Goal: Information Seeking & Learning: Learn about a topic

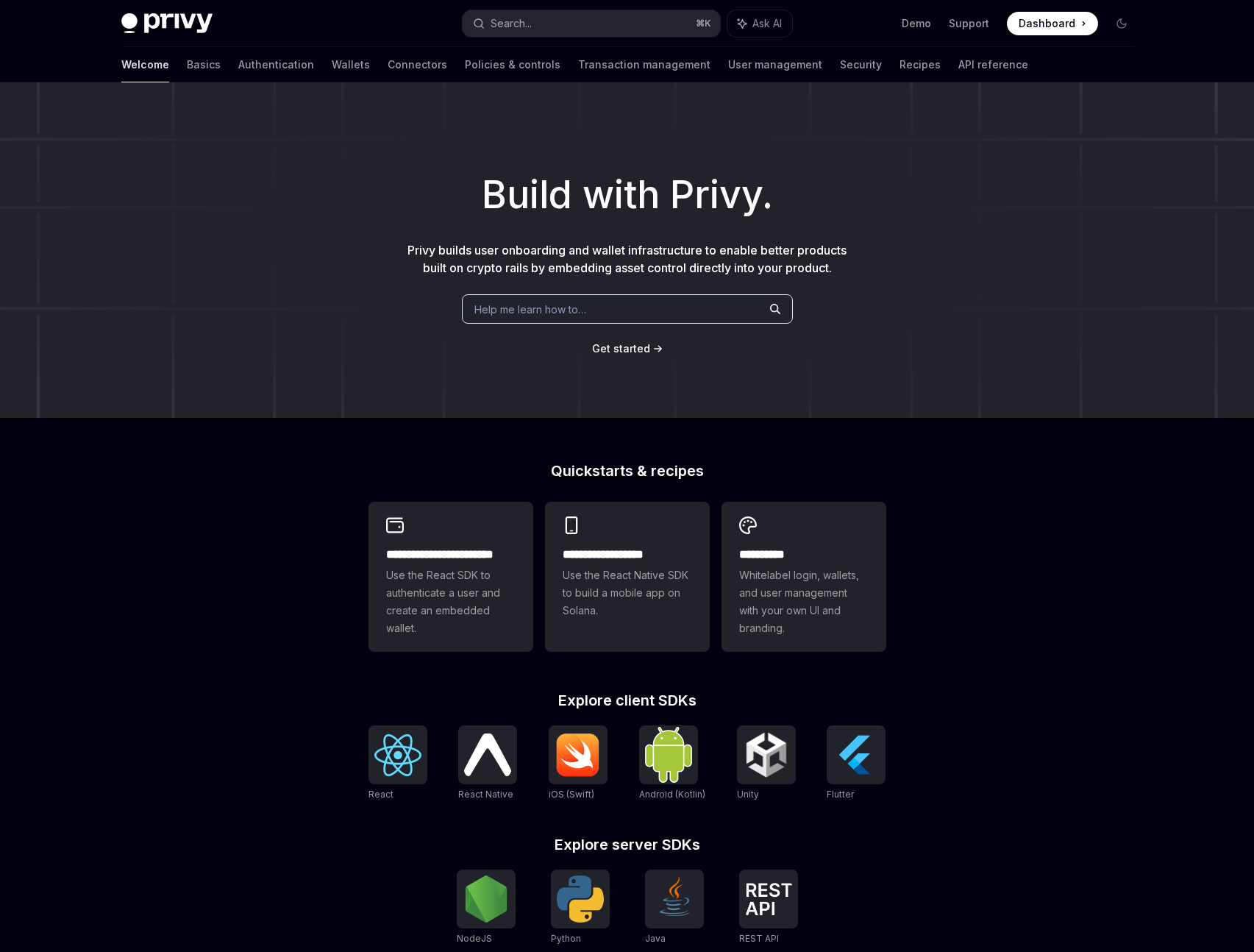
click at [549, 310] on span "Help me learn how to…" at bounding box center [531, 309] width 112 height 16
type textarea "*"
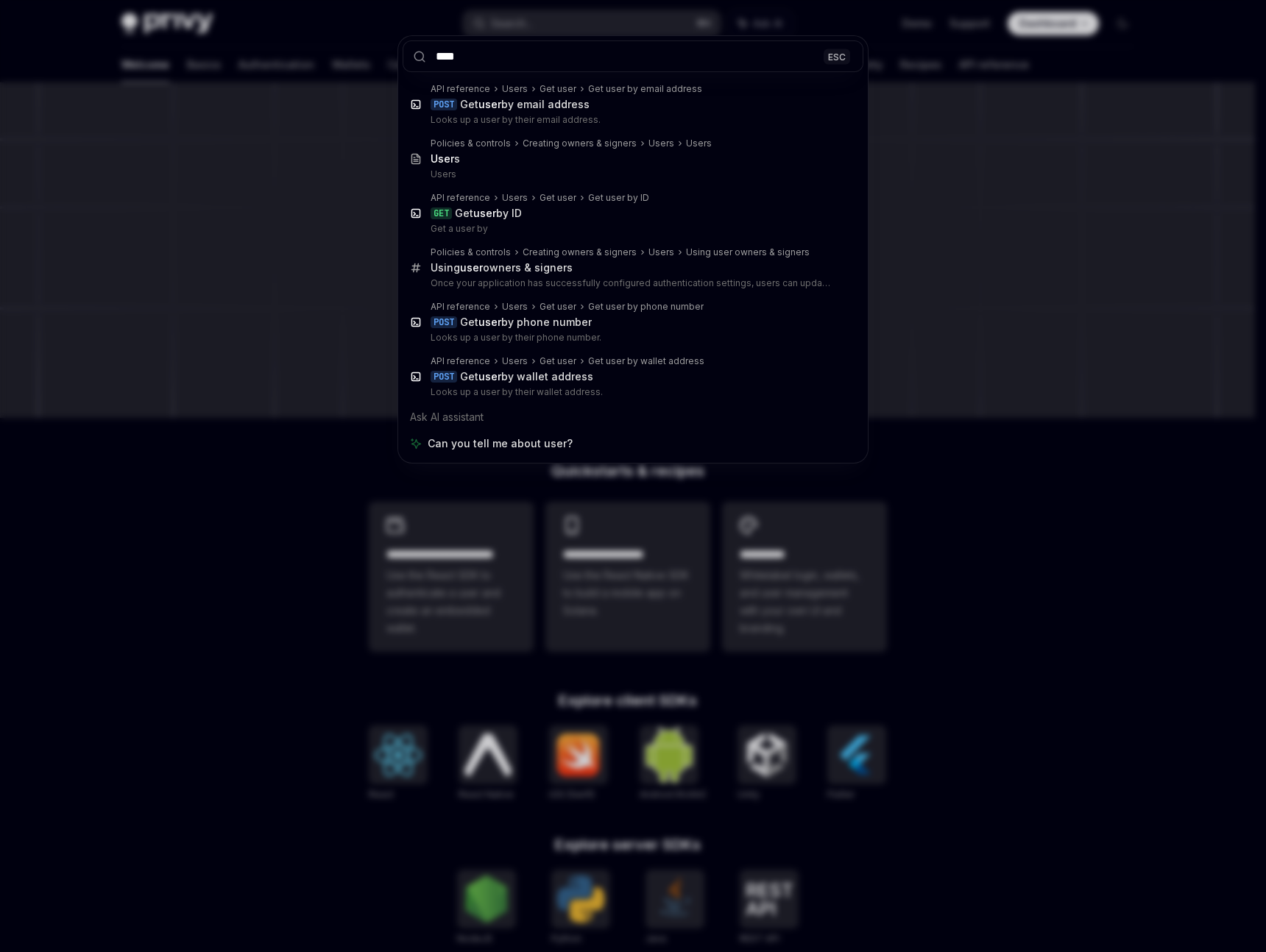
type input "****"
click at [297, 75] on div "**** ESC API reference Users Get user Get user by email address POST Get user b…" at bounding box center [633, 476] width 1266 height 952
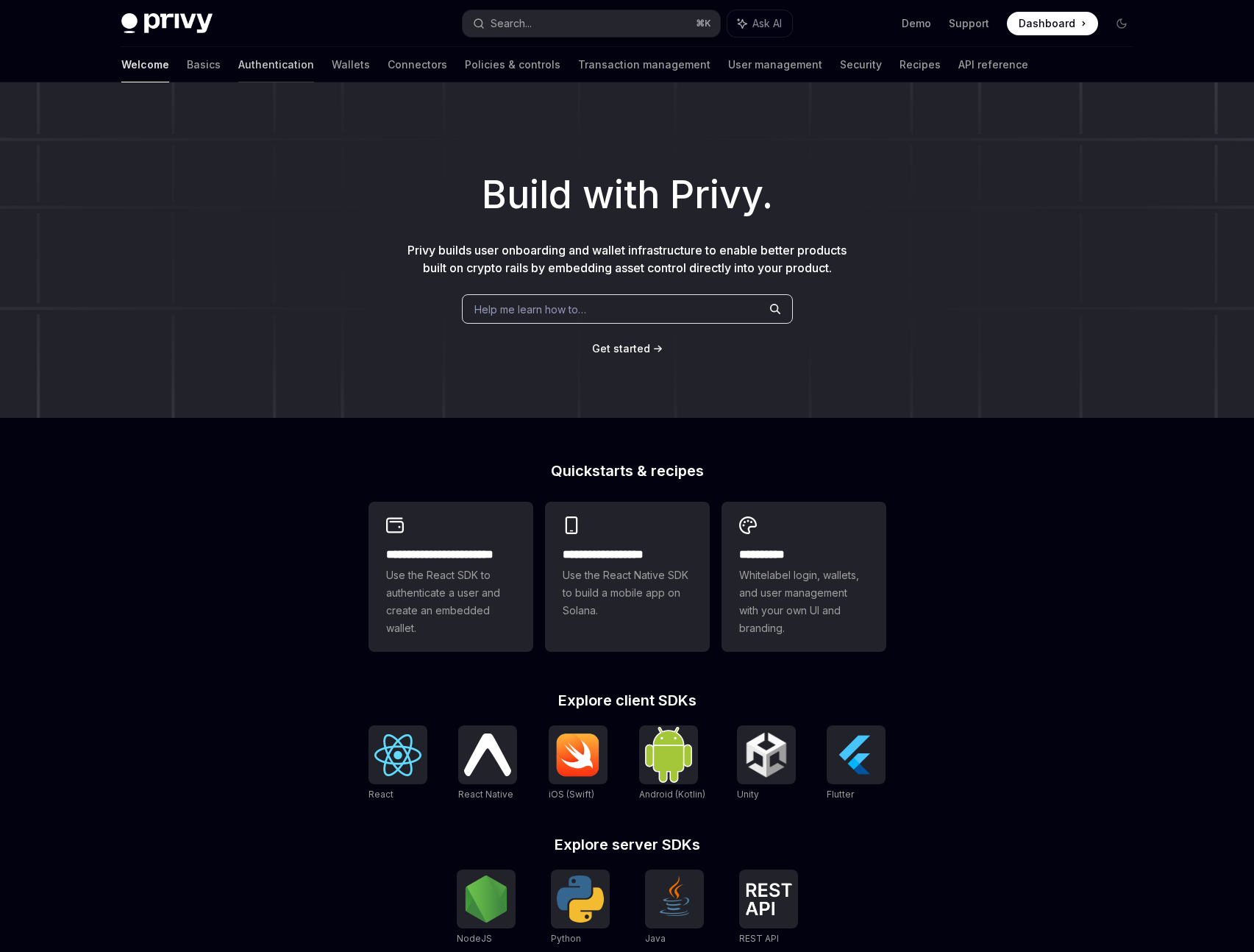
click at [238, 71] on link "Authentication" at bounding box center [276, 64] width 76 height 35
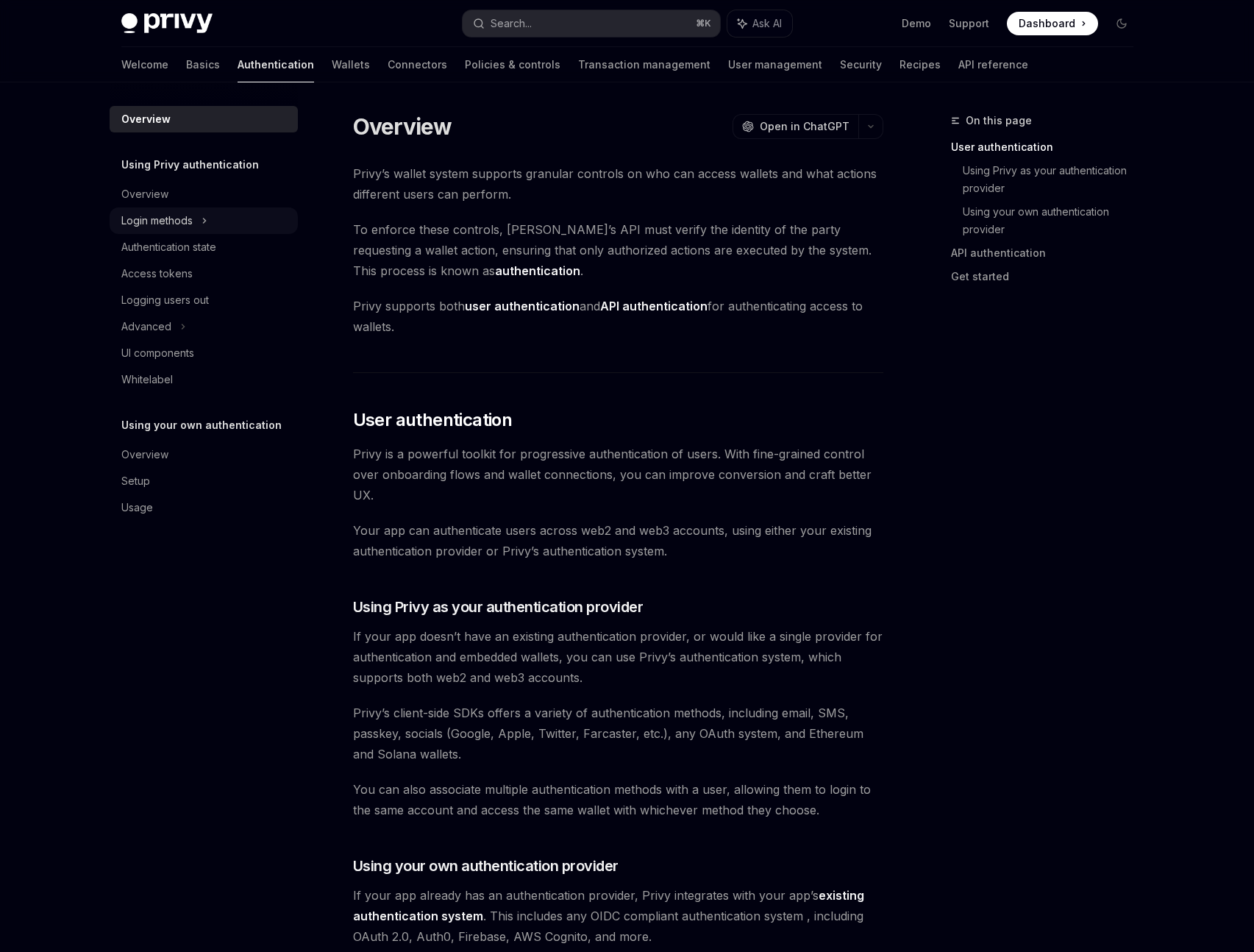
click at [155, 226] on div "Login methods" at bounding box center [157, 220] width 71 height 17
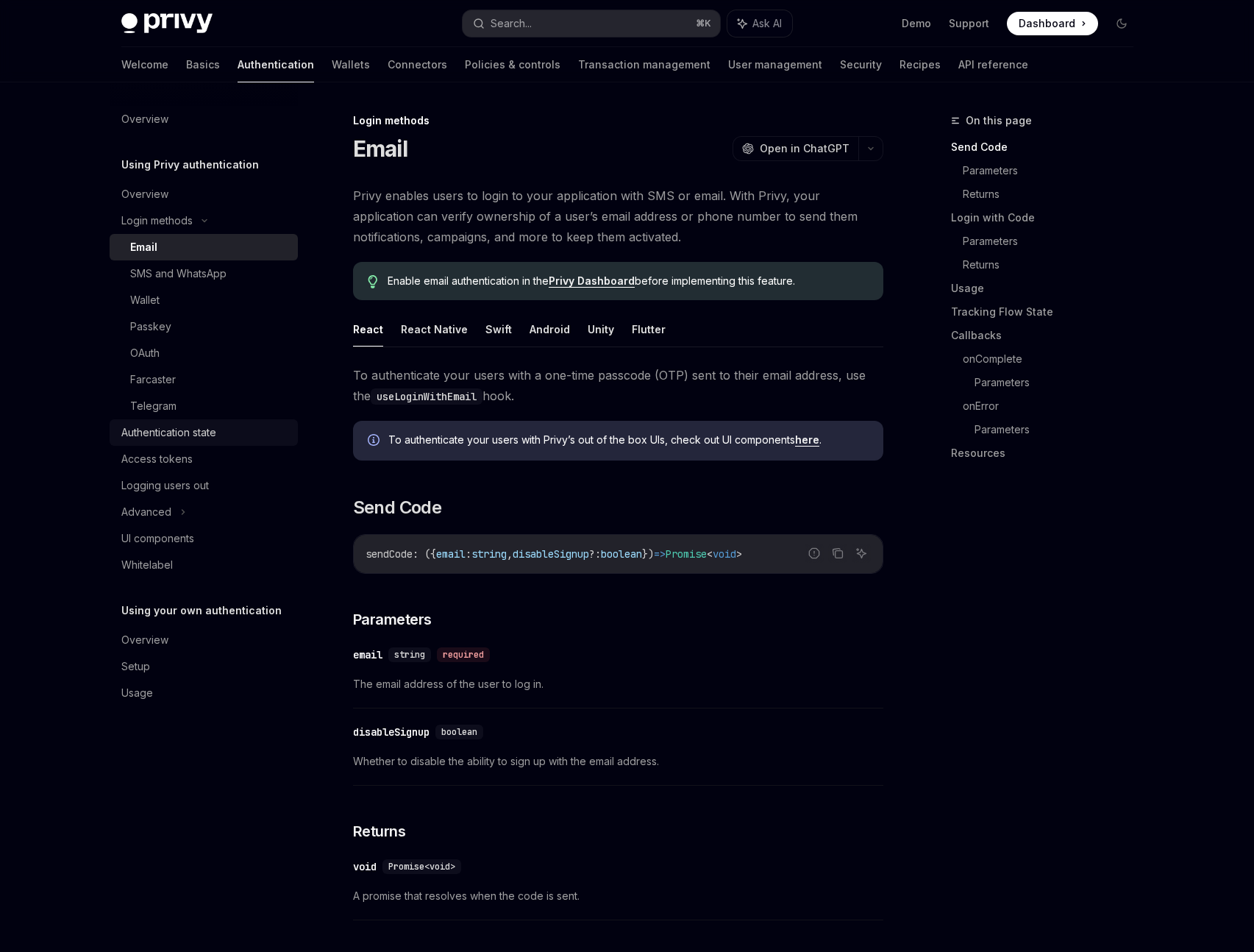
click at [154, 435] on div "Authentication state" at bounding box center [169, 432] width 95 height 17
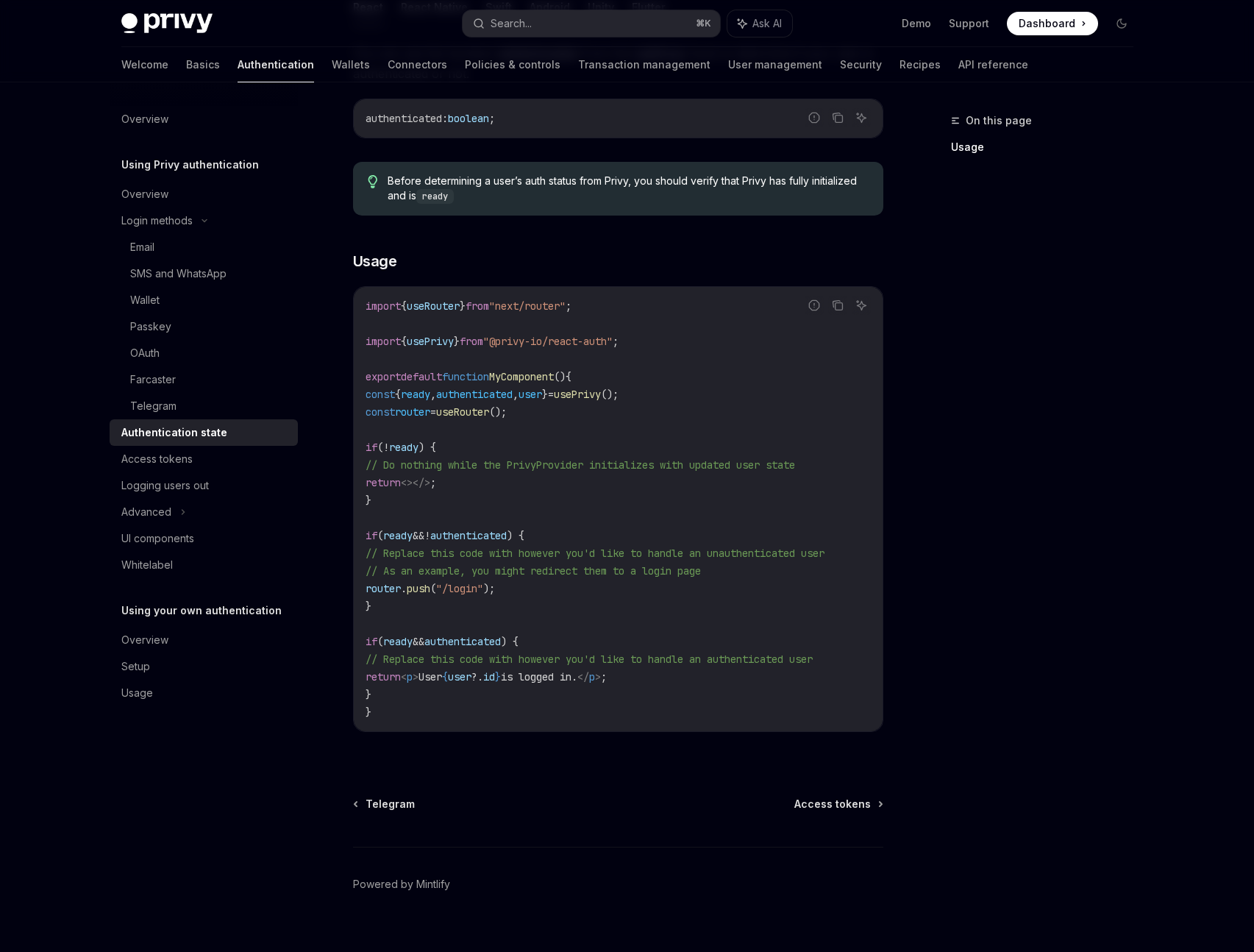
scroll to position [273, 0]
click at [152, 508] on div "Advanced" at bounding box center [146, 512] width 50 height 17
click at [145, 609] on div "UI components" at bounding box center [158, 618] width 73 height 17
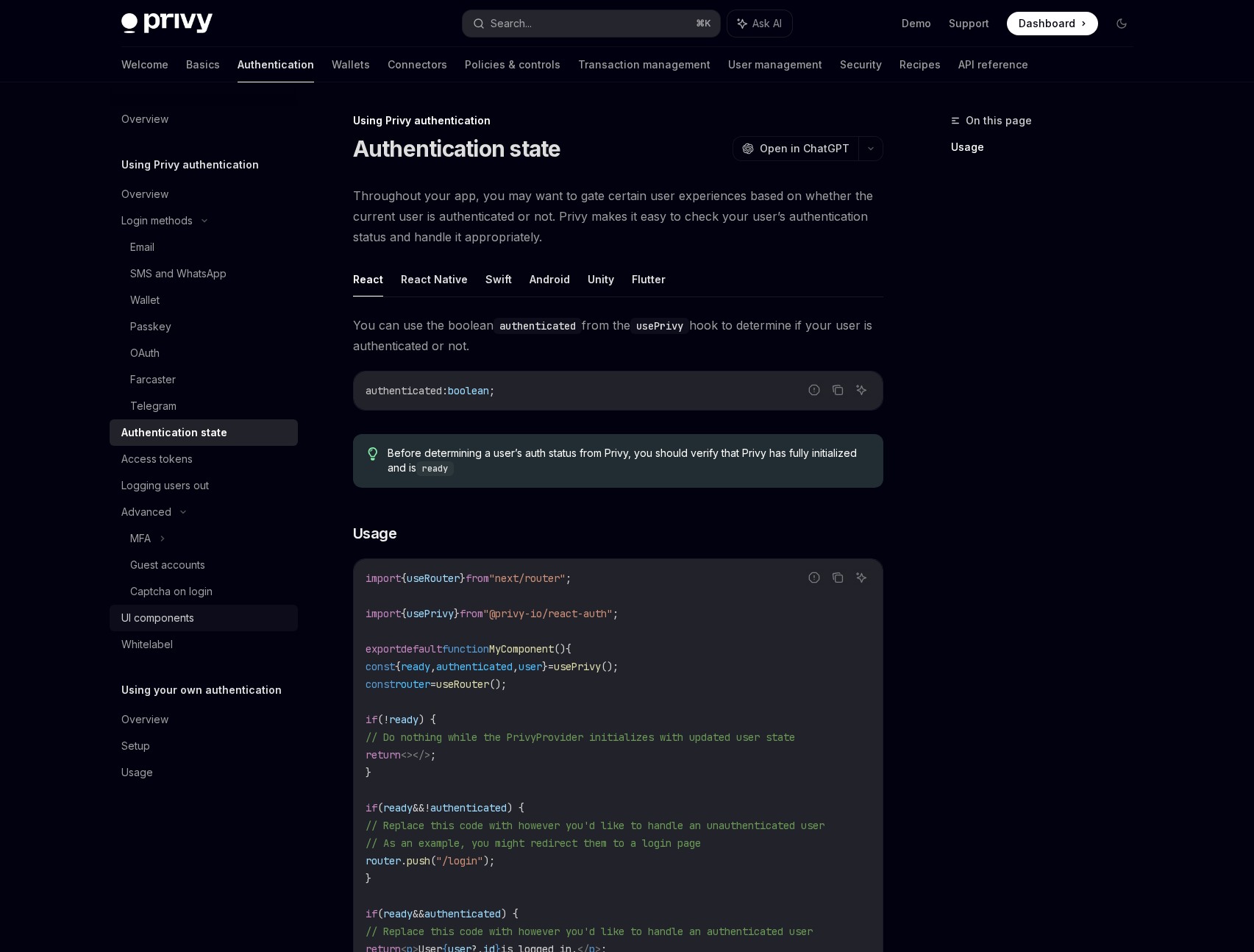
type textarea "*"
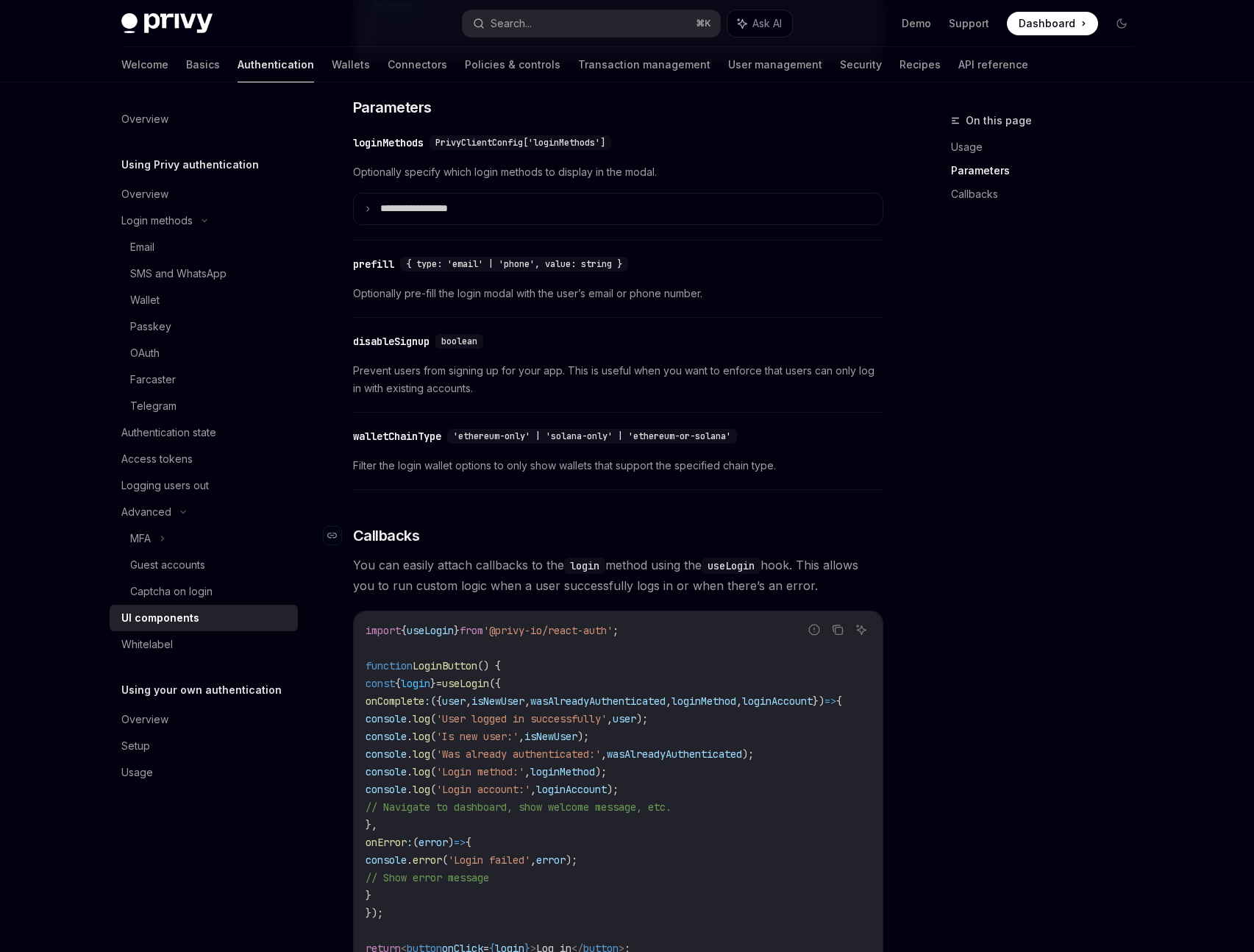
scroll to position [1327, 0]
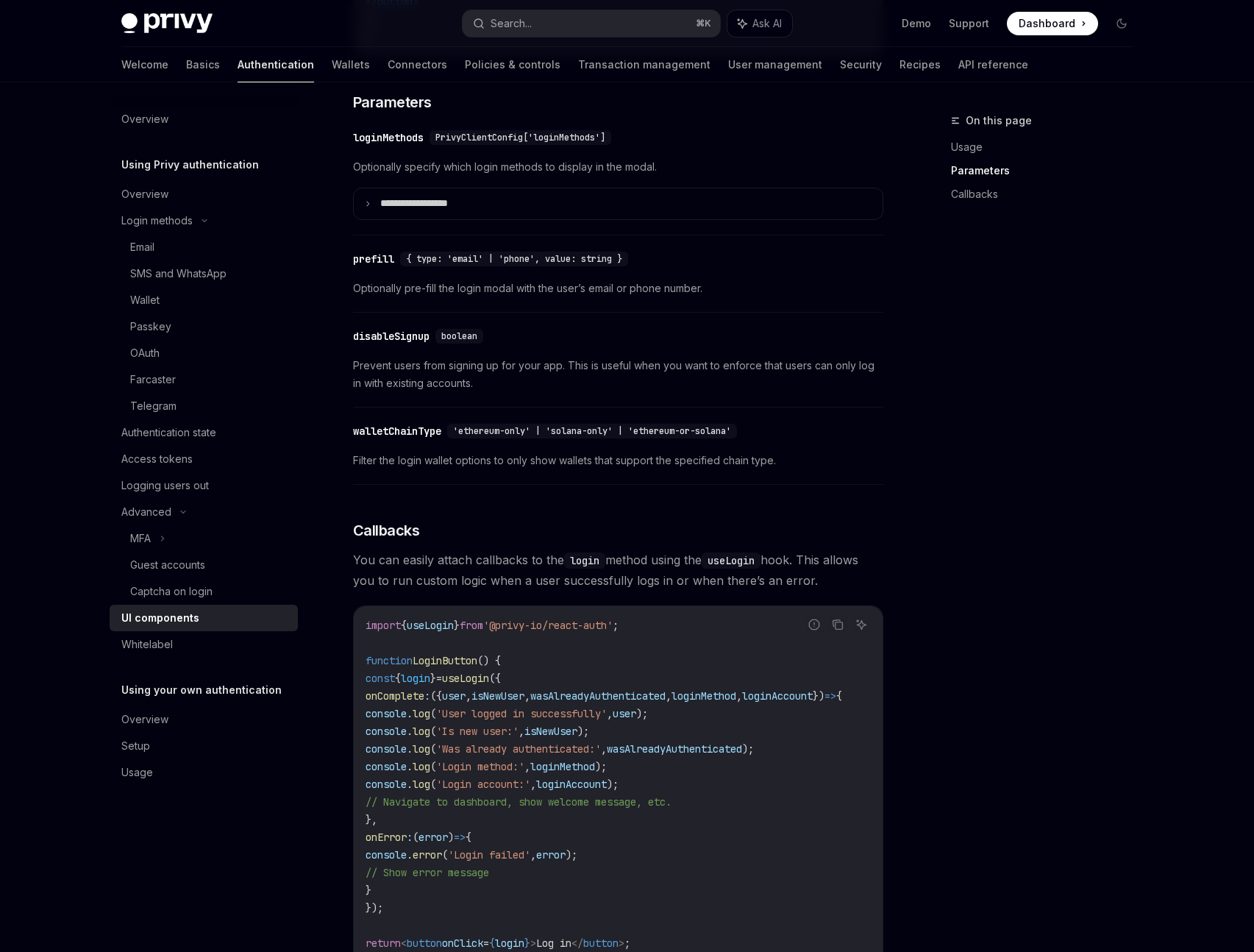
click at [737, 702] on span "loginMethod" at bounding box center [704, 696] width 65 height 13
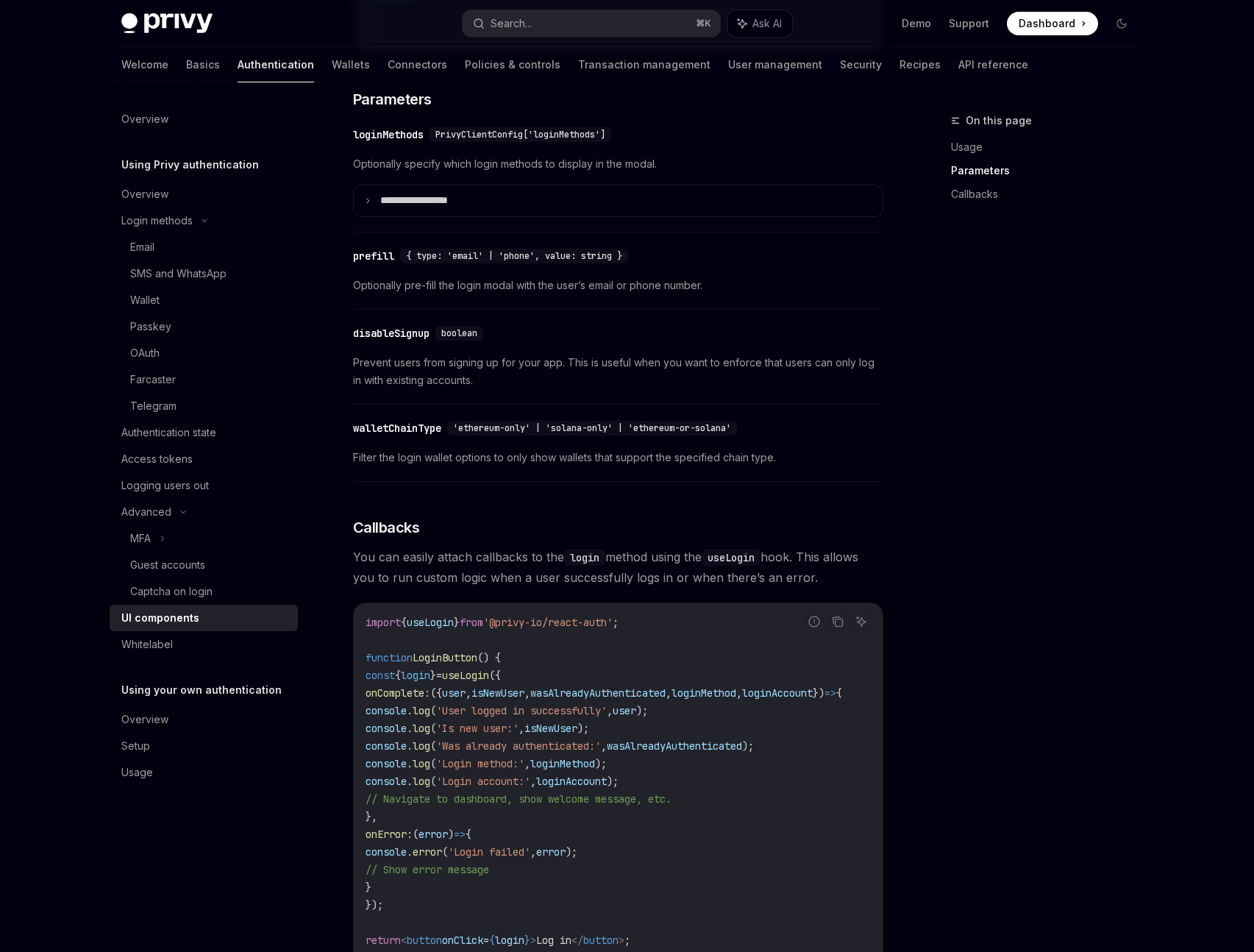
scroll to position [0, 88]
click at [719, 700] on span "loginMethod" at bounding box center [704, 693] width 65 height 13
copy span "loginMethod"
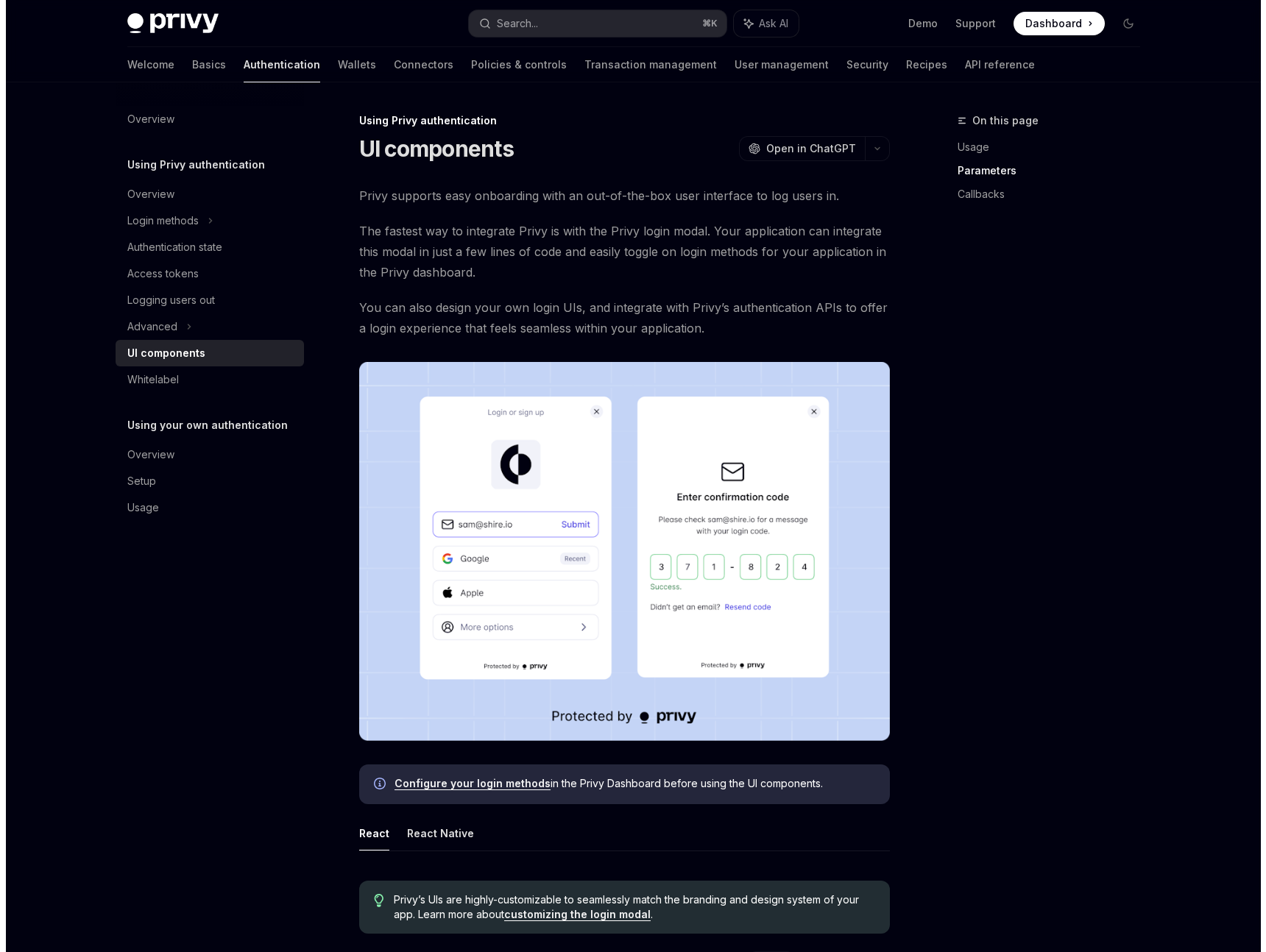
scroll to position [1330, 0]
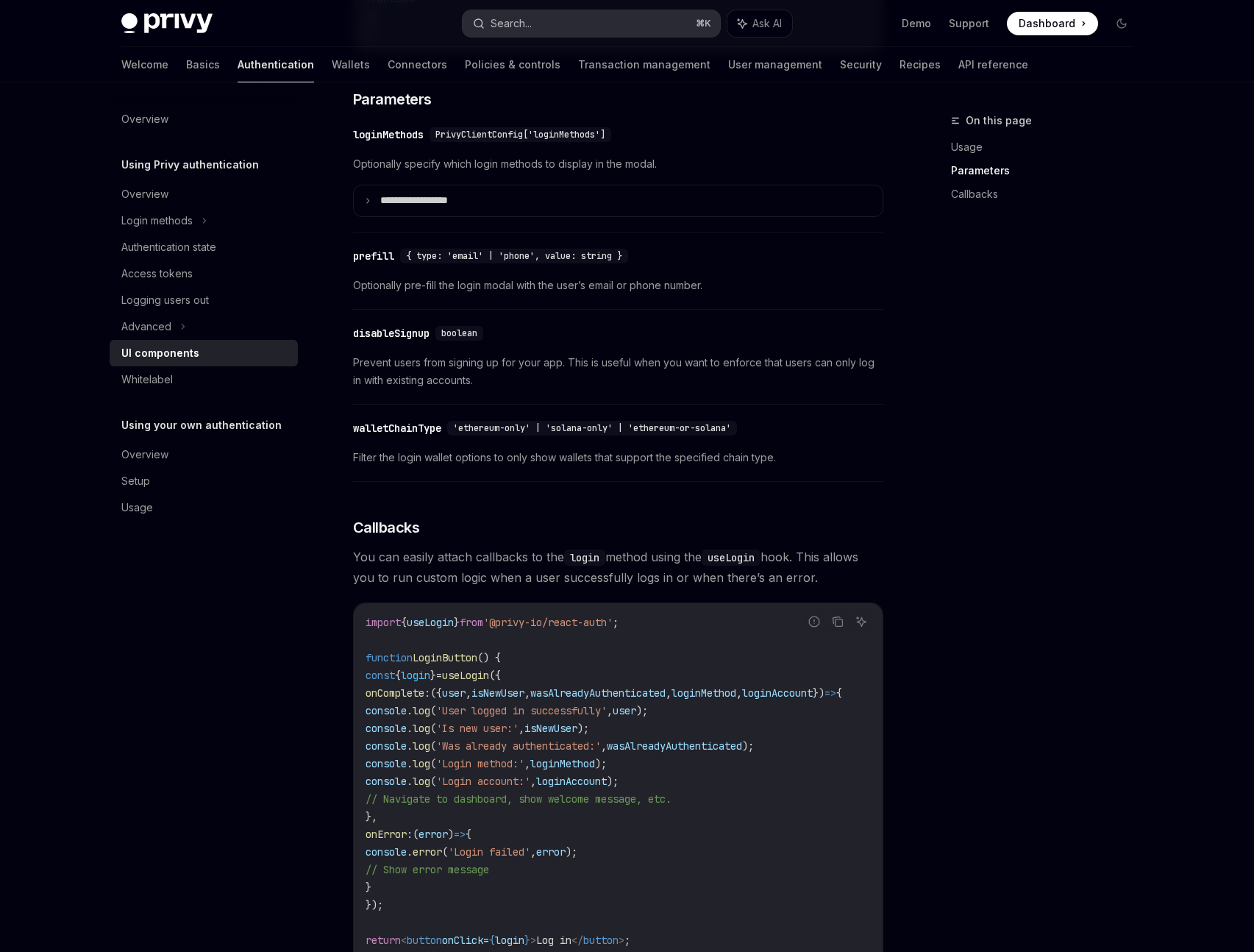
click at [550, 21] on button "Search... ⌘ K" at bounding box center [590, 24] width 257 height 26
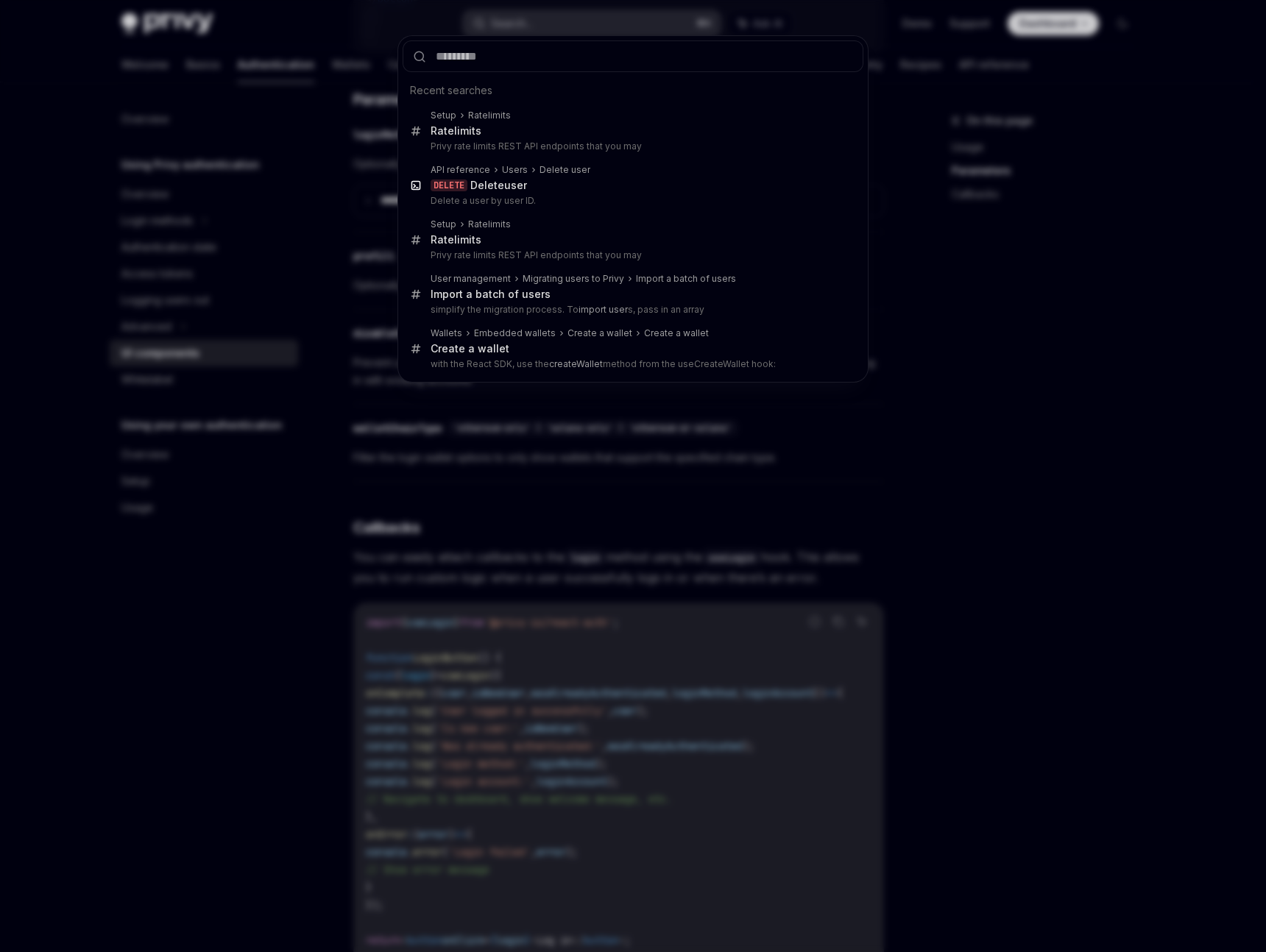
type input "**********"
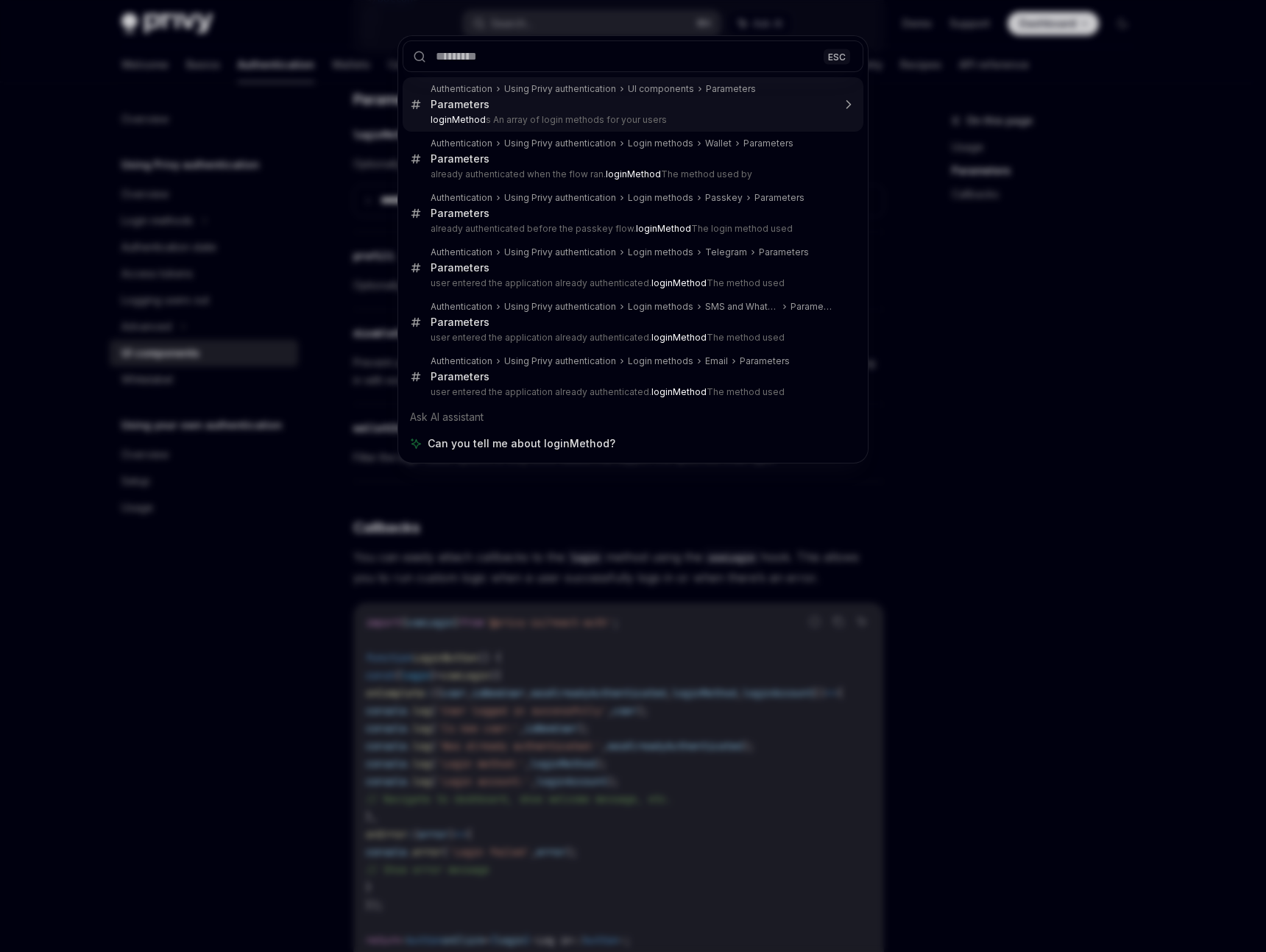
scroll to position [1319, 0]
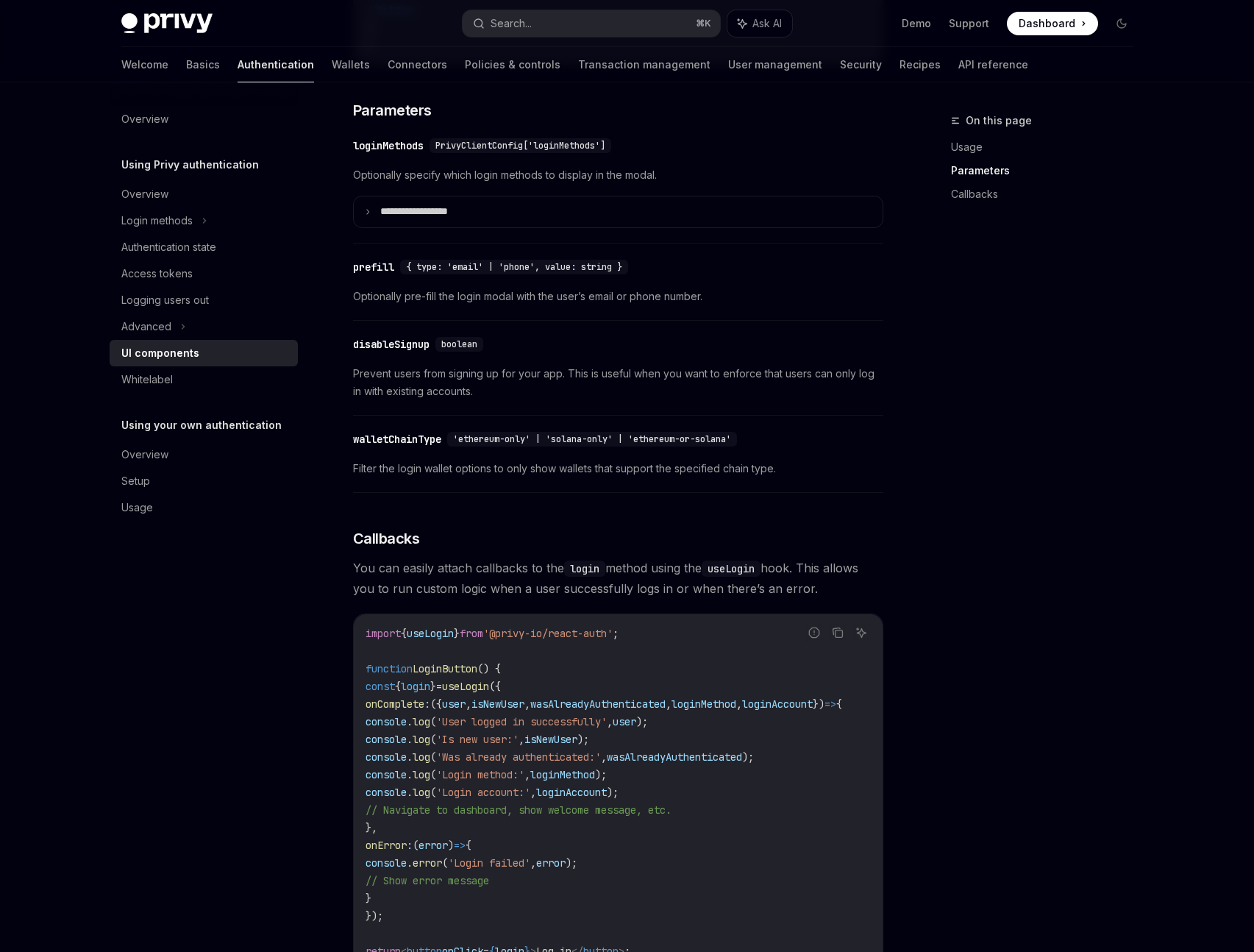
drag, startPoint x: 449, startPoint y: 116, endPoint x: 1224, endPoint y: 113, distance: 775.0
click at [567, 19] on button "Search... ⌘ K" at bounding box center [590, 24] width 257 height 26
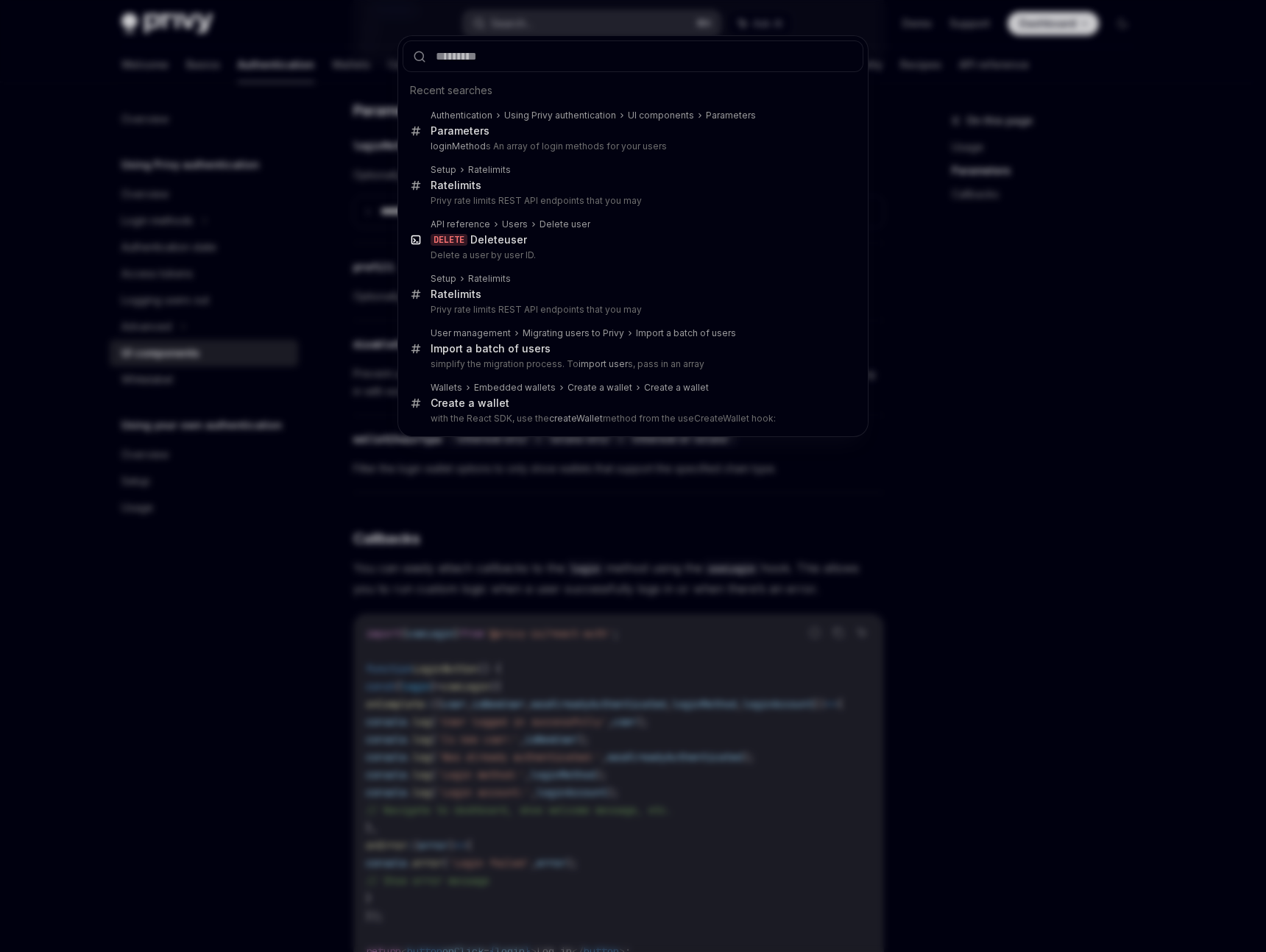
type input "**********"
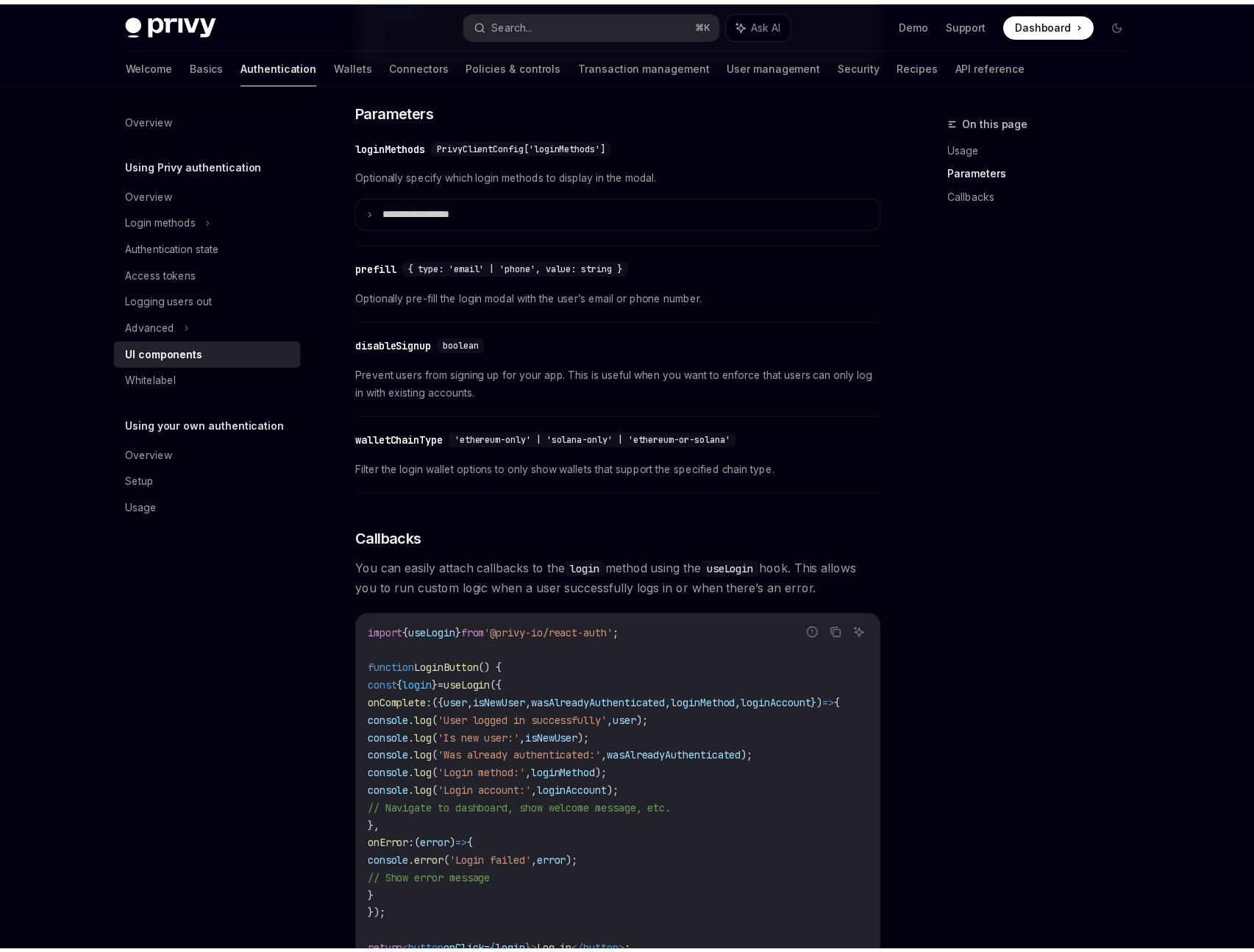
scroll to position [517, 0]
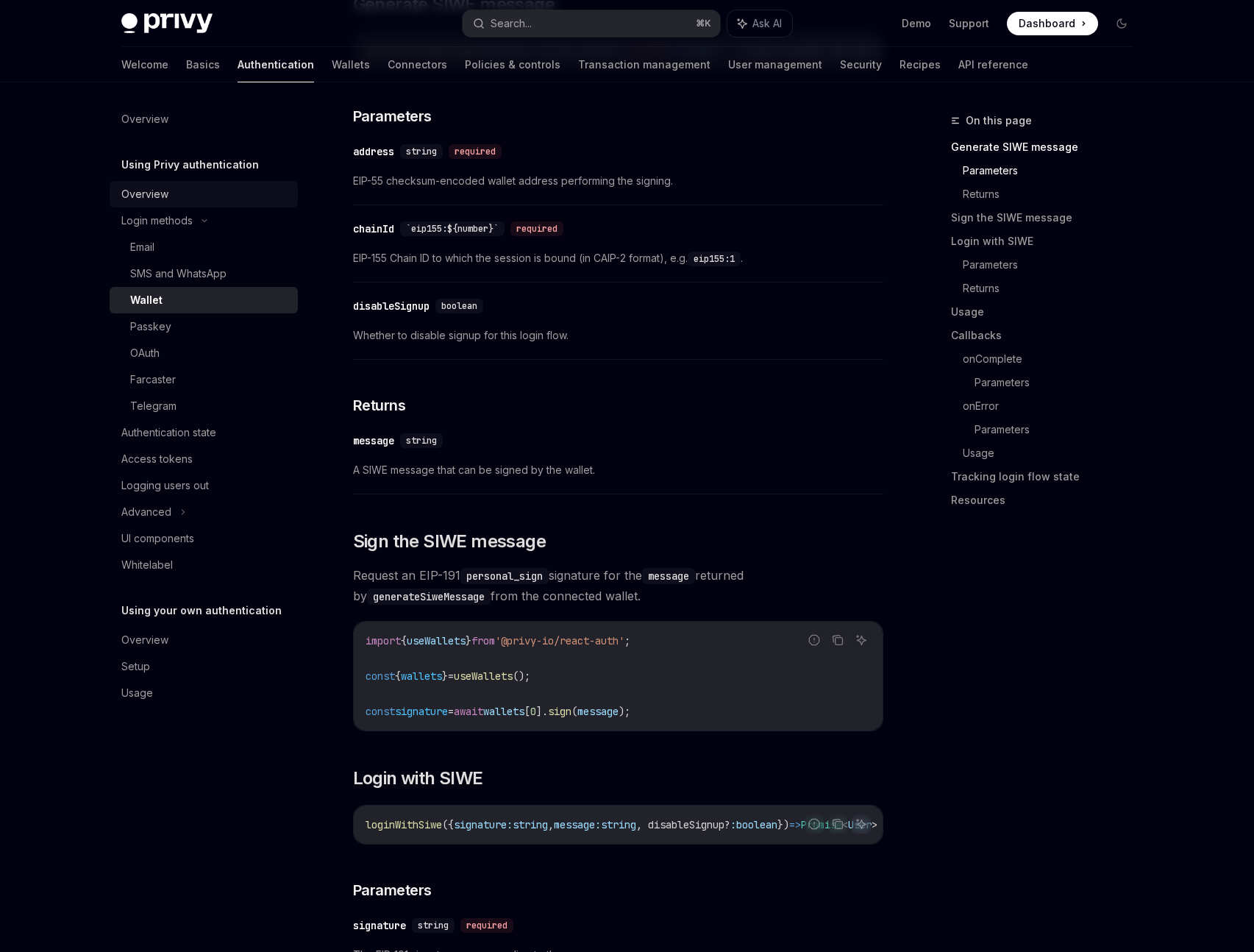
click at [158, 196] on div "Overview" at bounding box center [145, 194] width 47 height 17
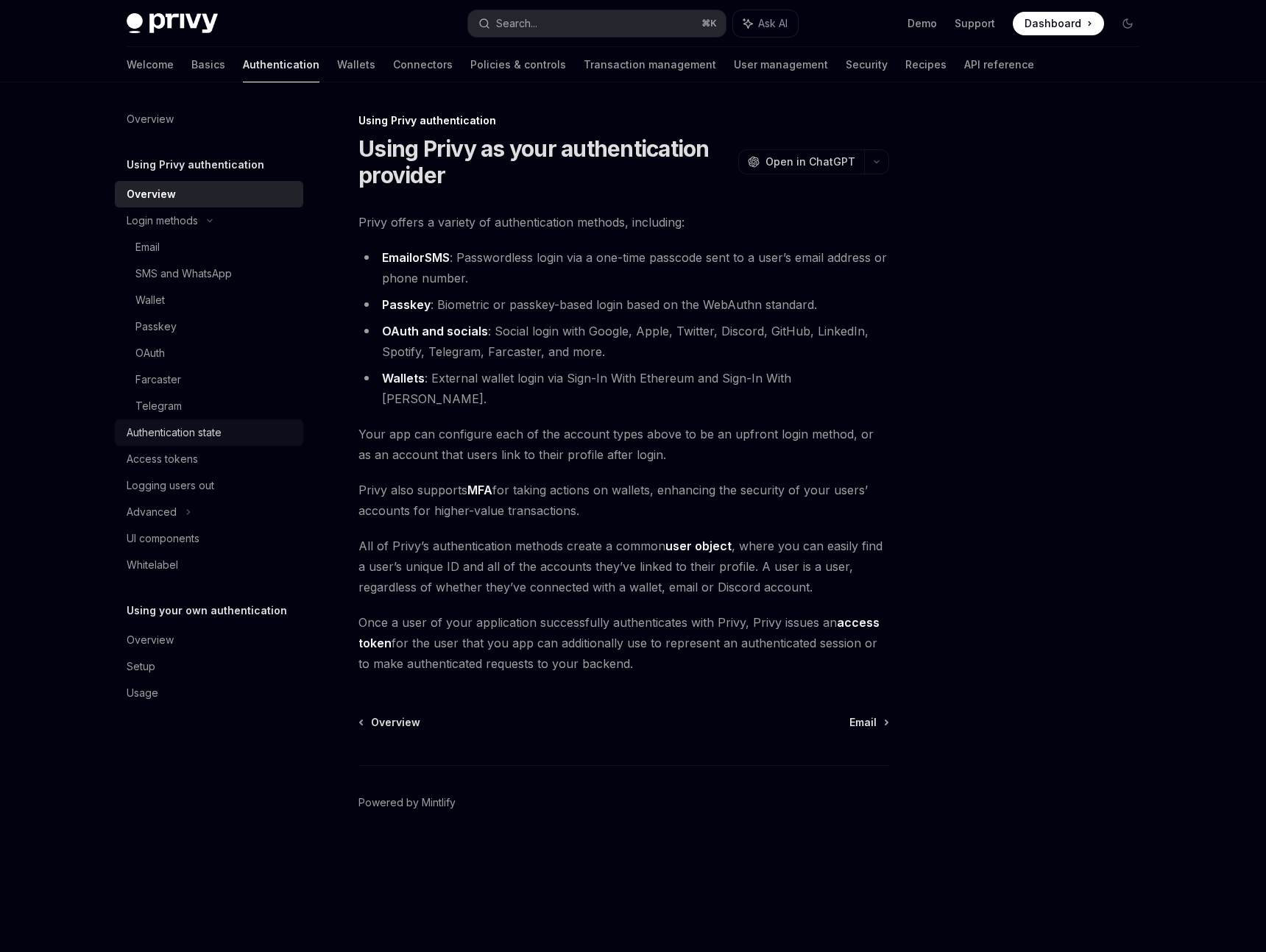
click at [174, 440] on div "Authentication state" at bounding box center [174, 432] width 95 height 17
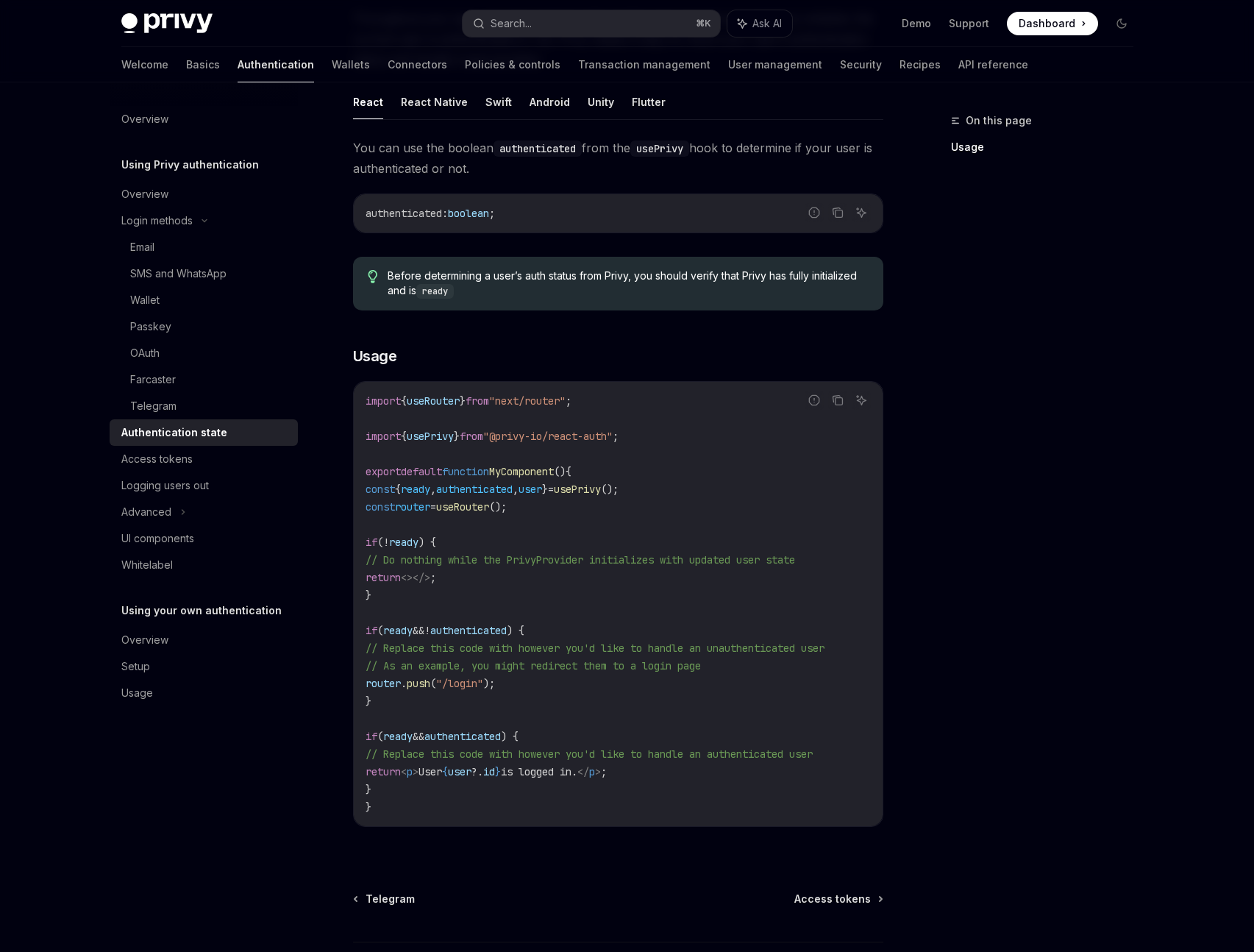
scroll to position [300, 0]
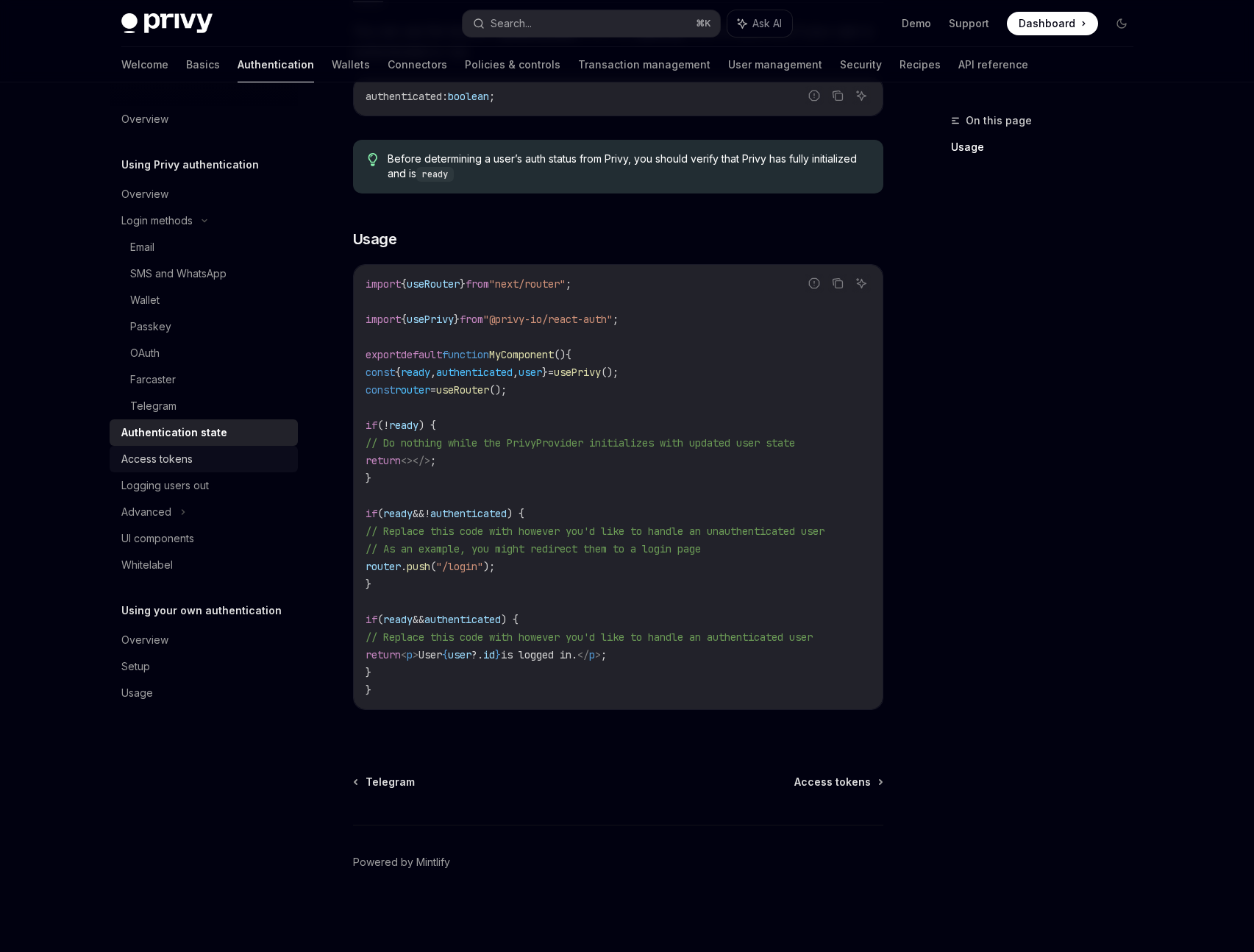
click at [188, 448] on link "Access tokens" at bounding box center [203, 459] width 188 height 26
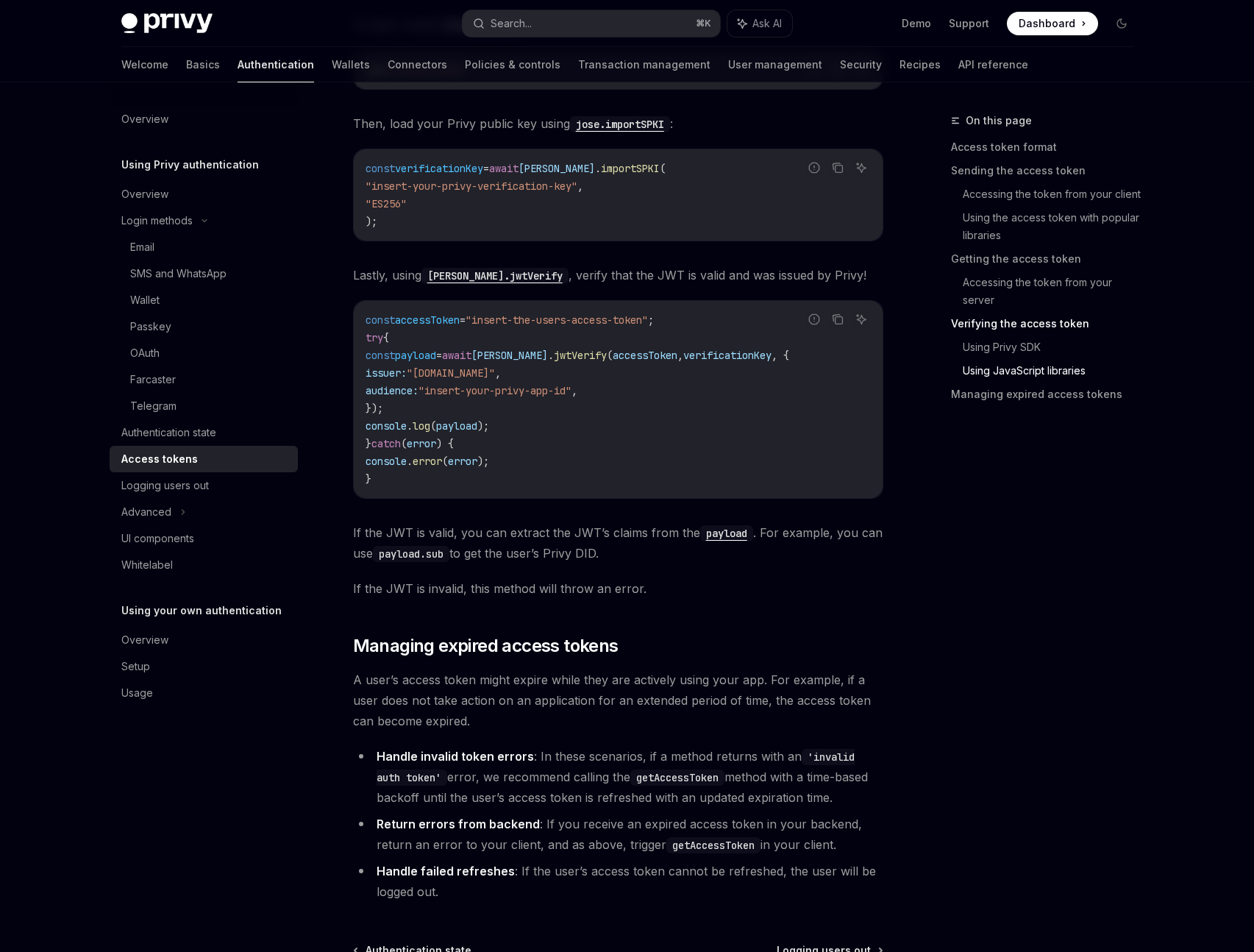
scroll to position [3524, 0]
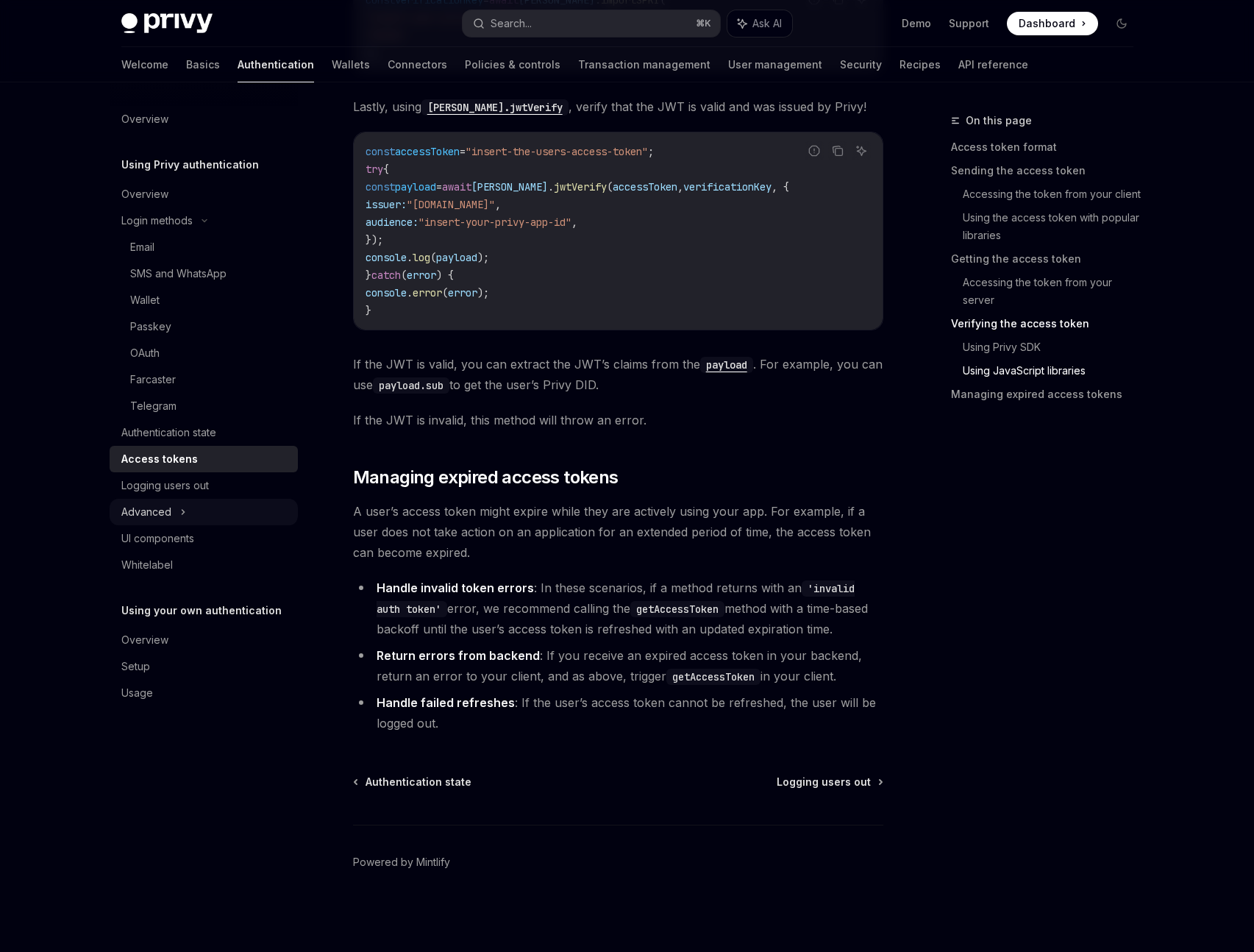
click at [158, 505] on div "Advanced" at bounding box center [146, 512] width 50 height 17
click at [728, 76] on link "User management" at bounding box center [775, 64] width 94 height 35
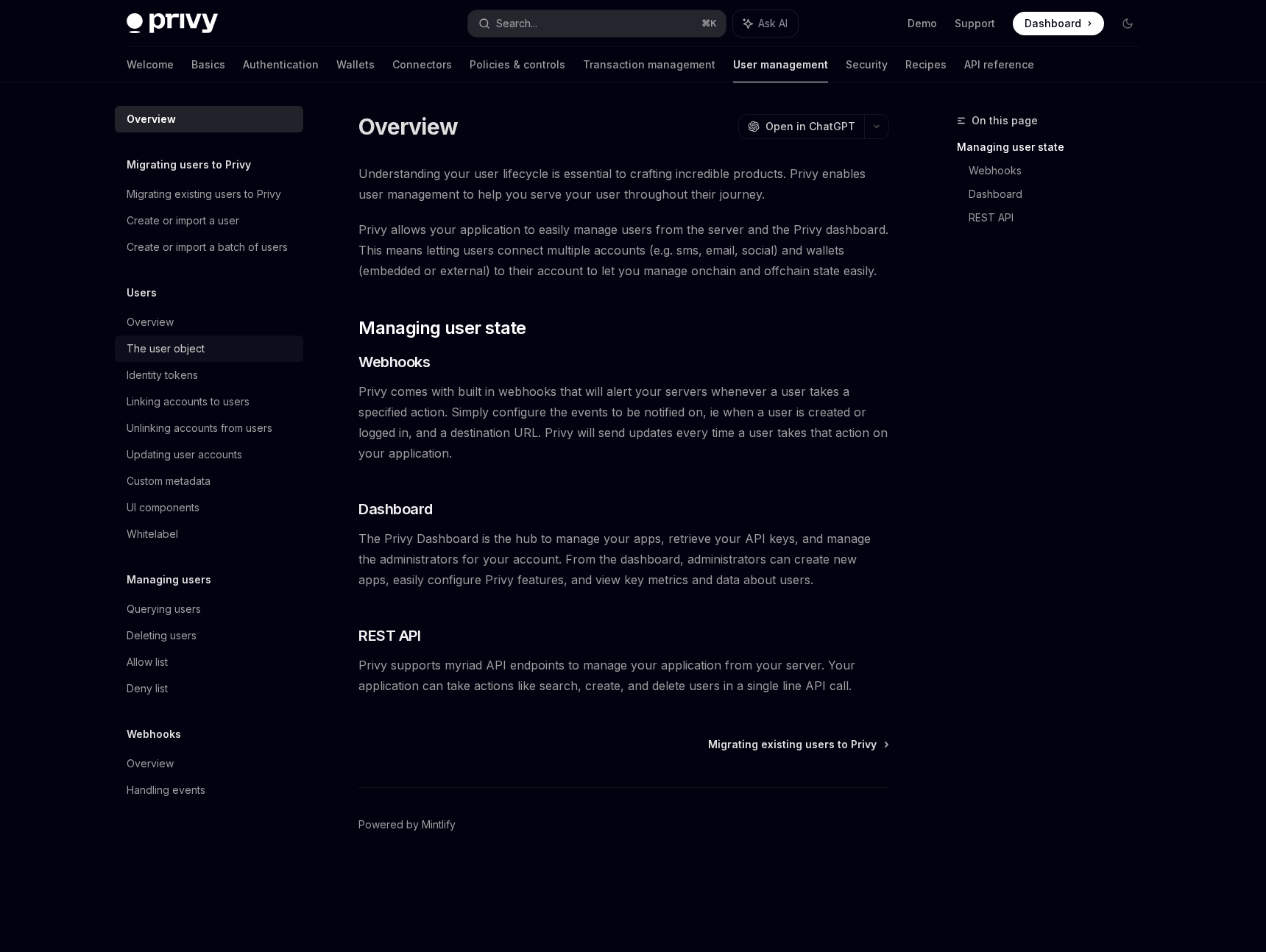
click at [164, 350] on div "The user object" at bounding box center [165, 348] width 78 height 17
type textarea "*"
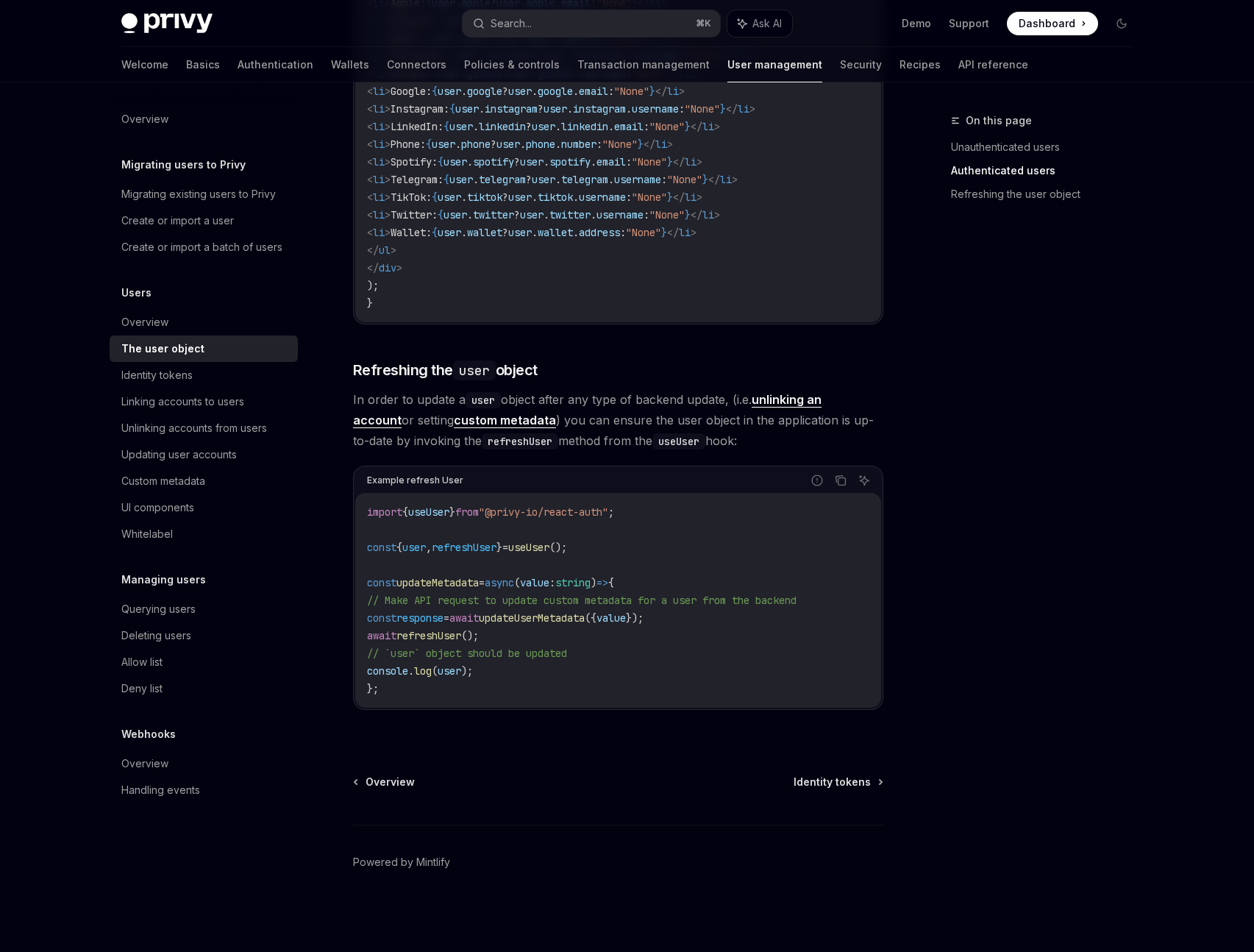
scroll to position [1695, 0]
